Goal: Find specific page/section: Find specific page/section

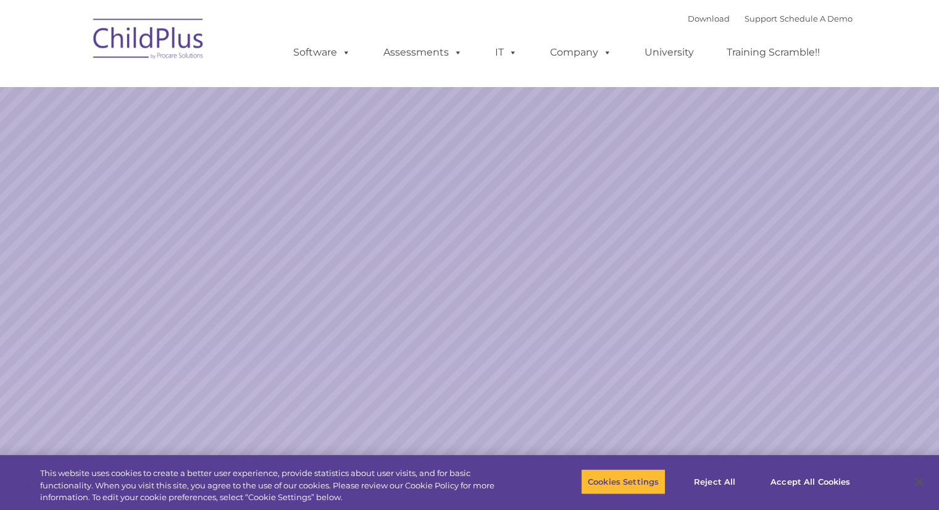
select select "MEDIUM"
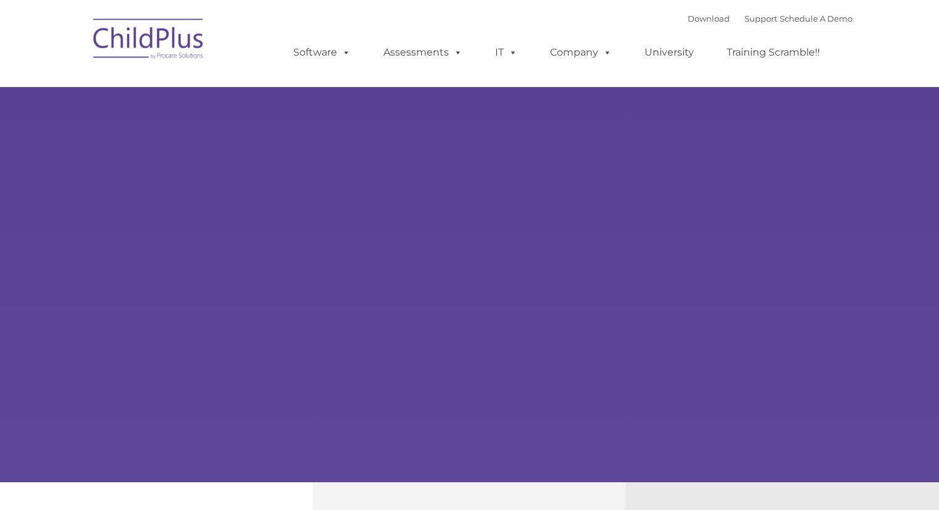
type input ""
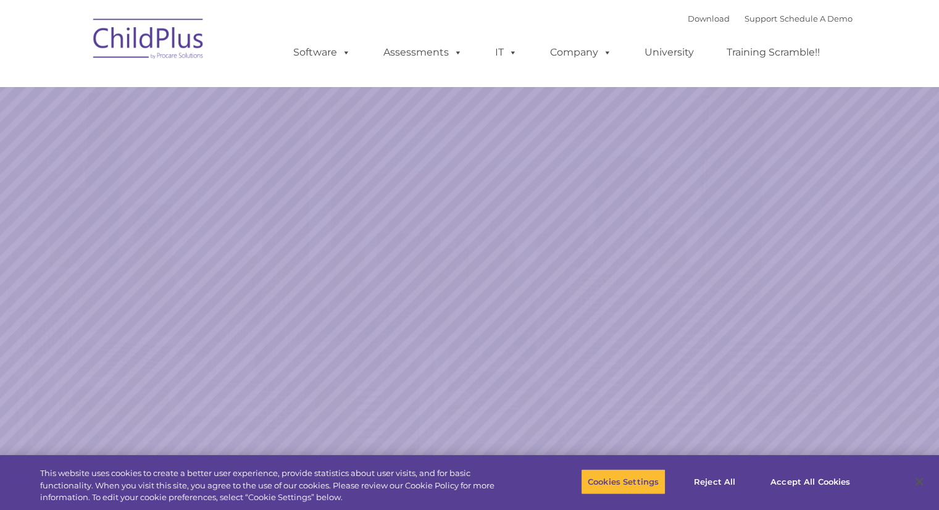
select select "MEDIUM"
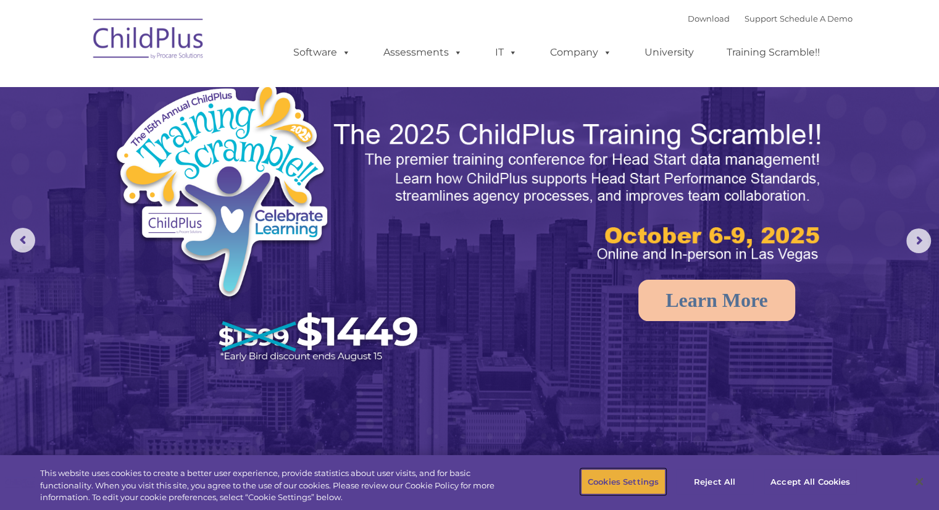
click at [628, 478] on button "Cookies Settings" at bounding box center [623, 482] width 85 height 26
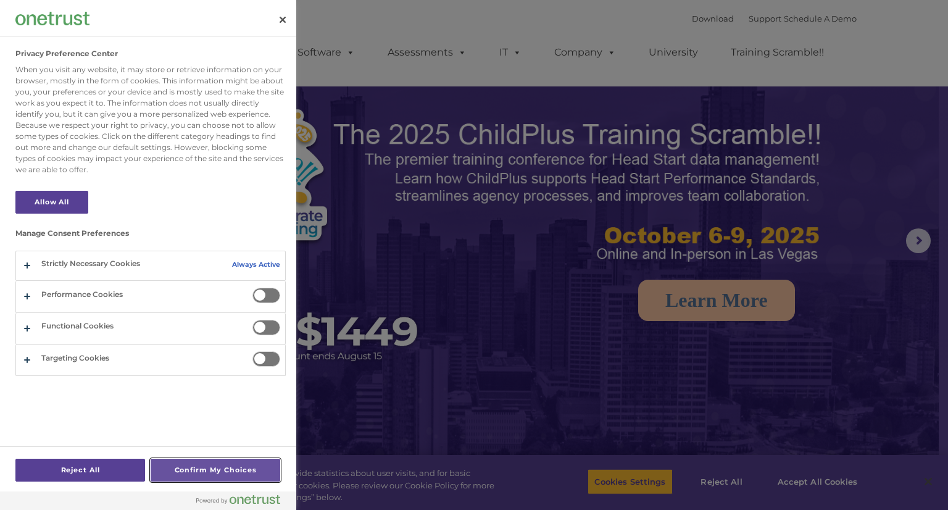
click at [196, 470] on button "Confirm My Choices" at bounding box center [216, 470] width 130 height 23
